Goal: Task Accomplishment & Management: Manage account settings

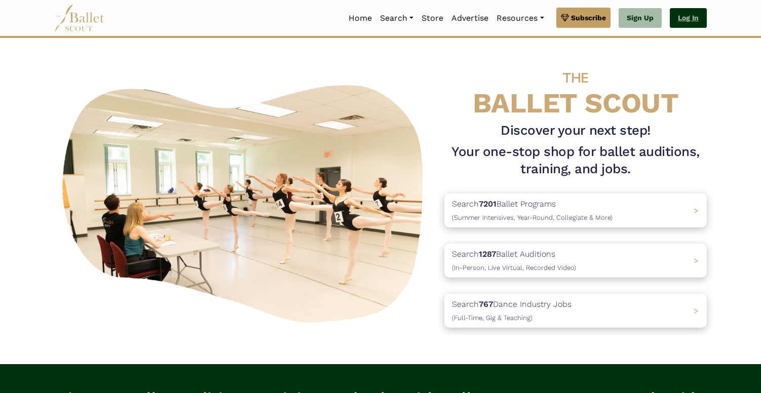
click at [684, 10] on link "Log In" at bounding box center [688, 18] width 37 height 20
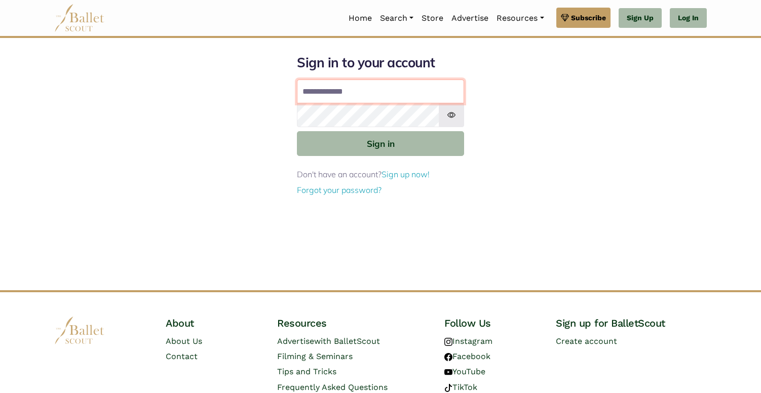
type input "**********"
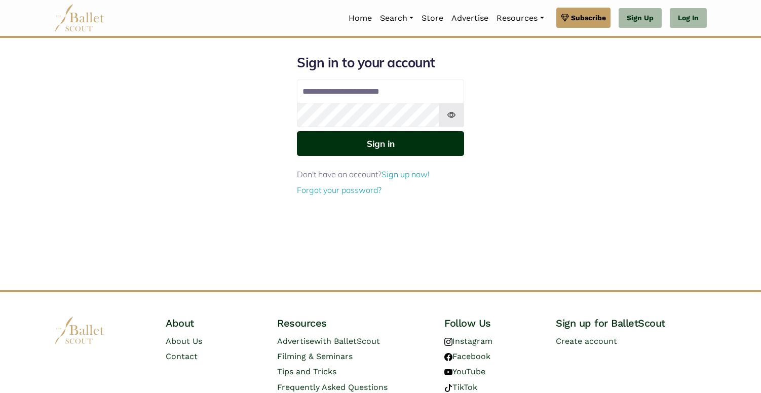
click at [437, 146] on button "Sign in" at bounding box center [380, 143] width 167 height 25
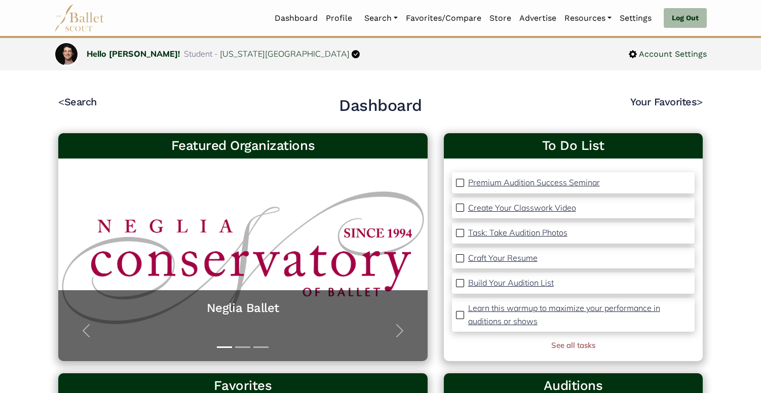
click at [461, 231] on img at bounding box center [460, 233] width 8 height 8
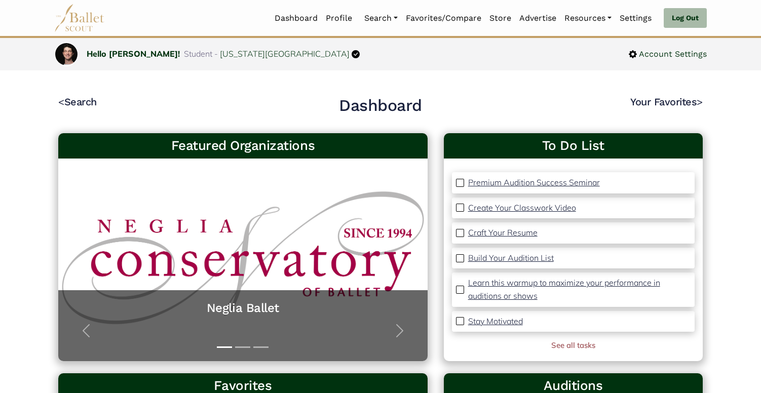
click at [457, 253] on div "Build Your Audition List" at bounding box center [573, 258] width 243 height 21
click at [460, 259] on img at bounding box center [460, 258] width 8 height 8
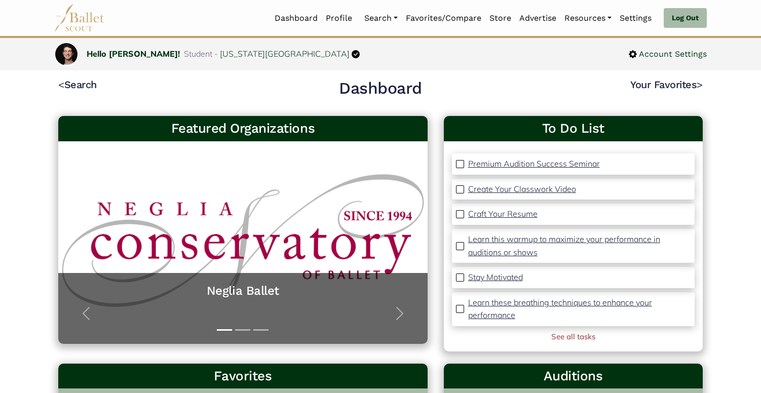
scroll to position [15, 0]
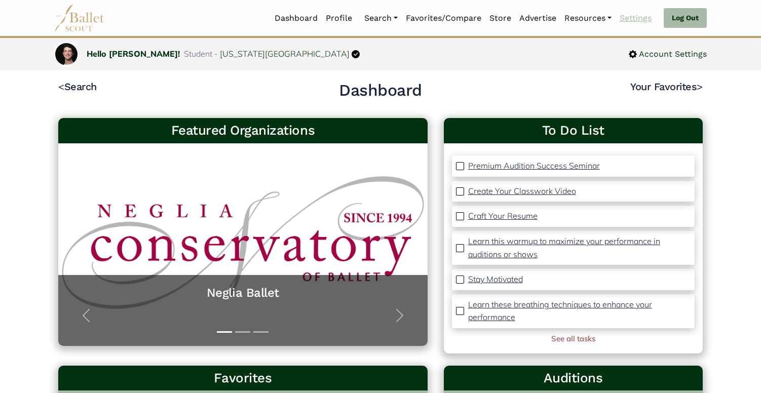
click at [627, 17] on link "Settings" at bounding box center [636, 18] width 40 height 21
